Goal: Information Seeking & Learning: Understand process/instructions

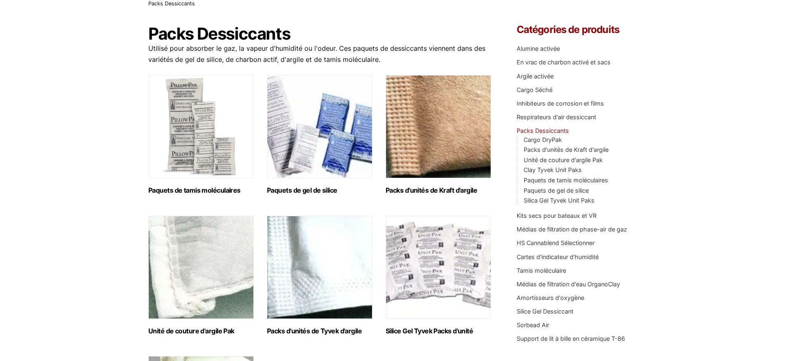
scroll to position [42, 0]
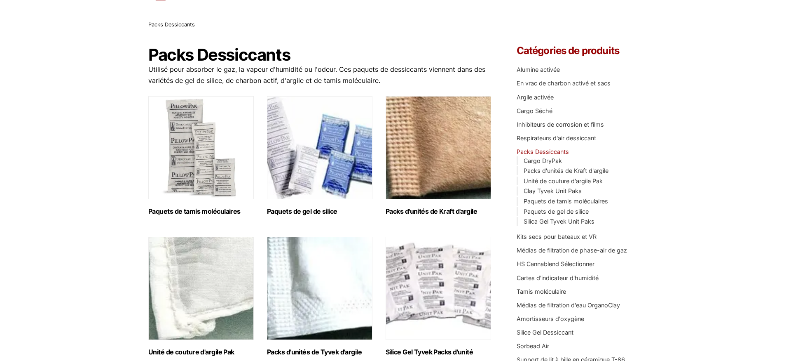
click at [296, 169] on img "Visiter la catégorie de produits Silica Gel Paquets" at bounding box center [320, 147] width 106 height 103
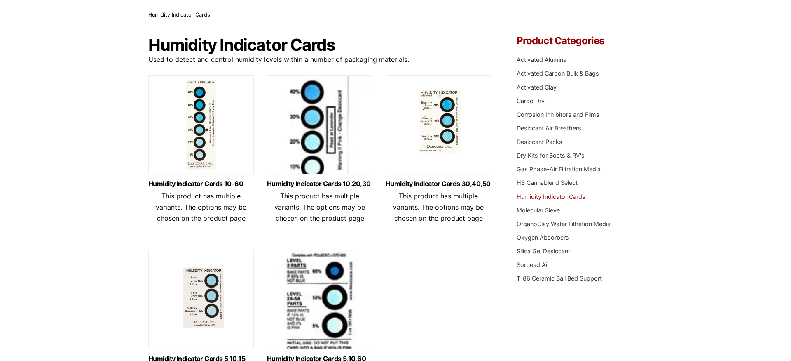
scroll to position [47, 0]
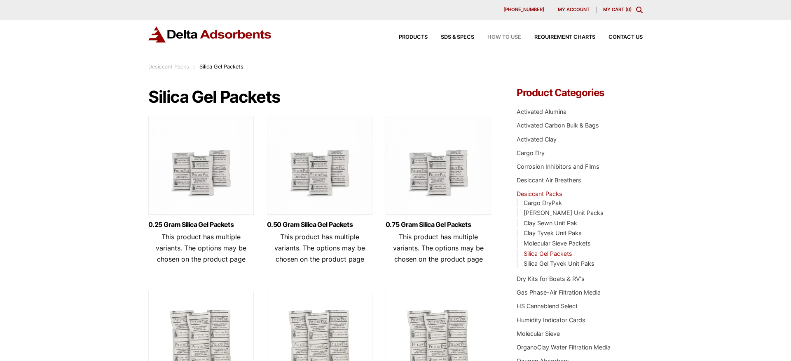
click at [508, 37] on span "How to Use" at bounding box center [505, 37] width 34 height 5
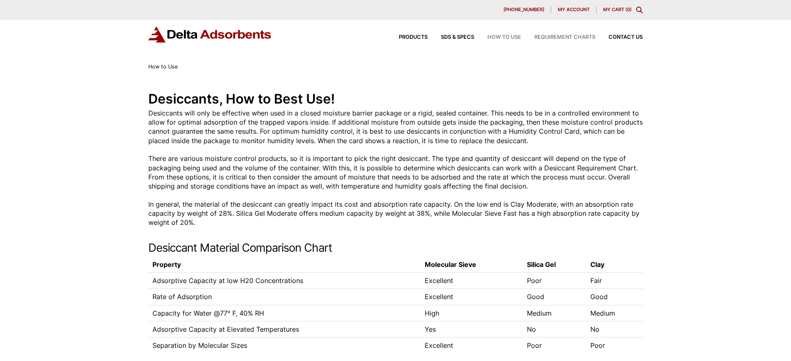
click at [565, 35] on span "Requirement Charts" at bounding box center [565, 37] width 61 height 5
